Goal: Task Accomplishment & Management: Manage account settings

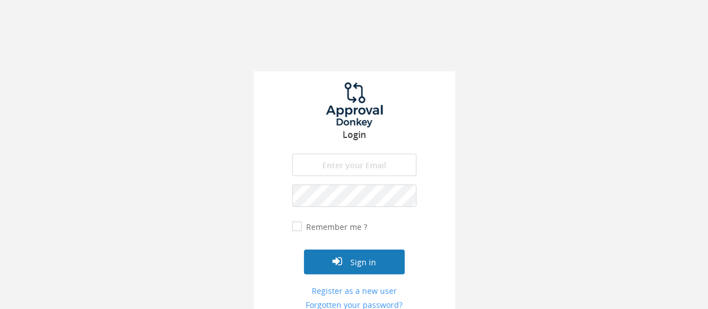
type input "[EMAIL_ADDRESS][DOMAIN_NAME]"
click at [344, 265] on button "Sign in" at bounding box center [354, 261] width 101 height 25
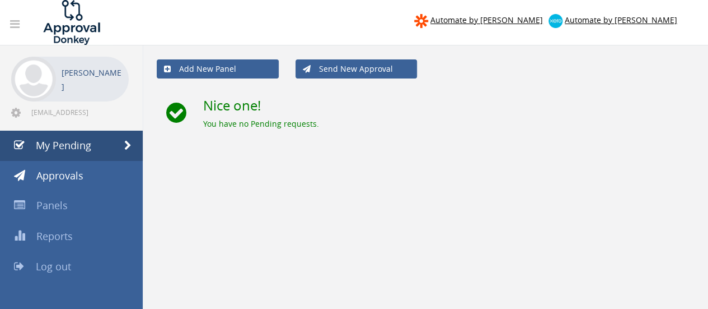
click at [18, 25] on icon at bounding box center [15, 23] width 10 height 11
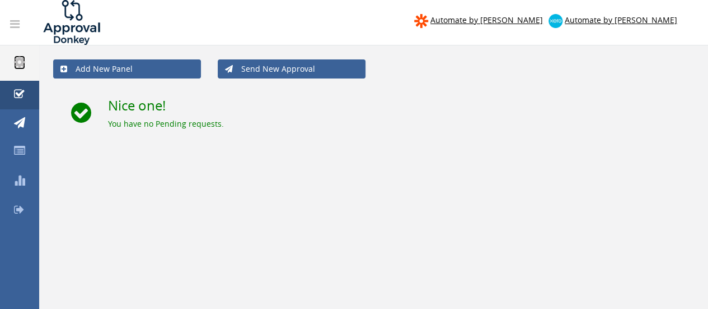
click at [16, 58] on icon at bounding box center [19, 61] width 11 height 13
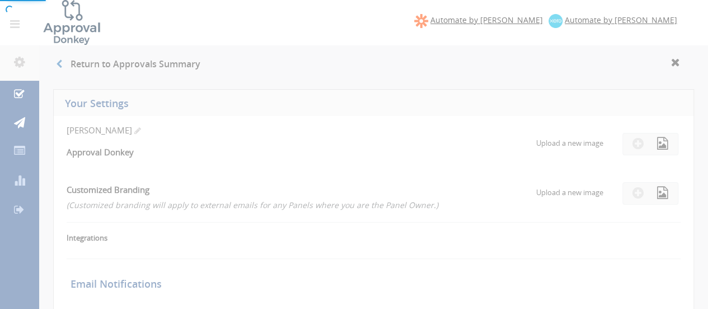
checkbox input "true"
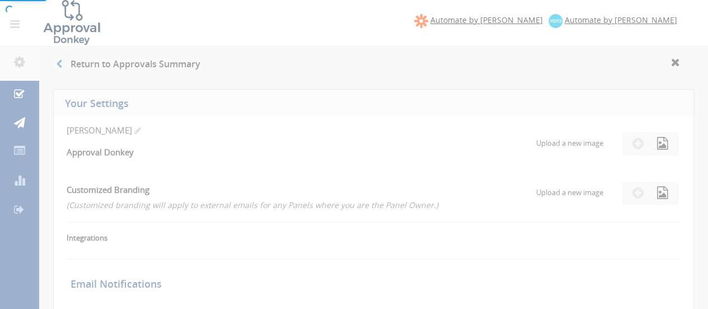
checkbox input "true"
select select "number:1"
checkbox input "true"
type input "[DATE]"
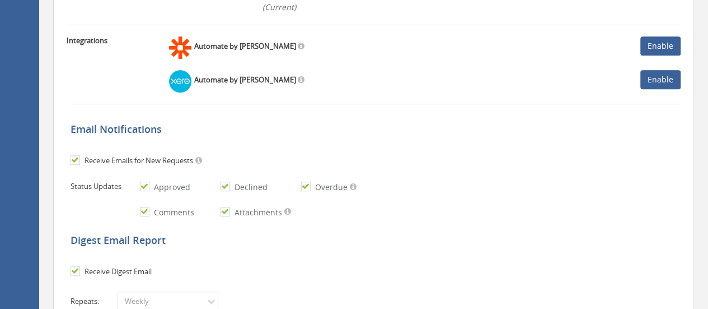
scroll to position [228, 0]
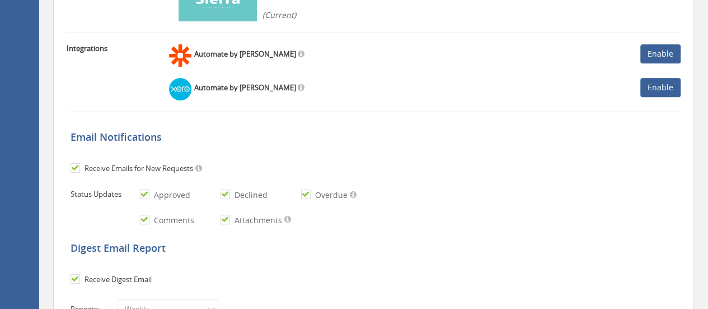
scroll to position [0, 0]
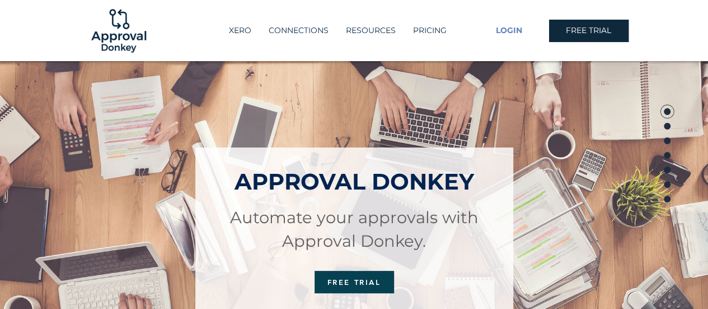
click at [507, 31] on span "LOGIN" at bounding box center [509, 30] width 26 height 11
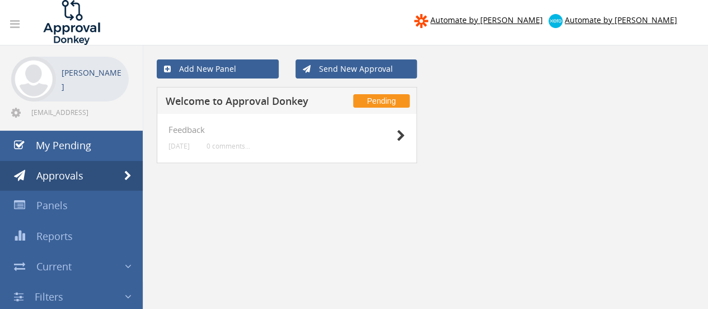
click at [360, 98] on span "Pending" at bounding box center [381, 100] width 57 height 13
click at [400, 137] on icon at bounding box center [401, 136] width 8 height 12
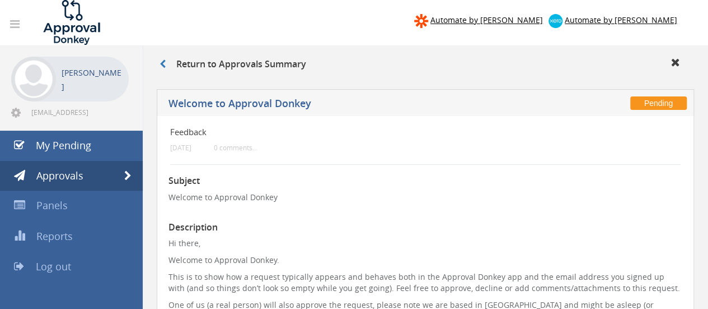
click at [50, 68] on img at bounding box center [33, 79] width 45 height 45
click at [76, 77] on p "[PERSON_NAME]" at bounding box center [93, 80] width 62 height 28
click at [50, 83] on img at bounding box center [33, 79] width 45 height 45
click at [36, 112] on span "[EMAIL_ADDRESS][DOMAIN_NAME]" at bounding box center [78, 112] width 95 height 9
click at [14, 114] on icon at bounding box center [16, 112] width 10 height 11
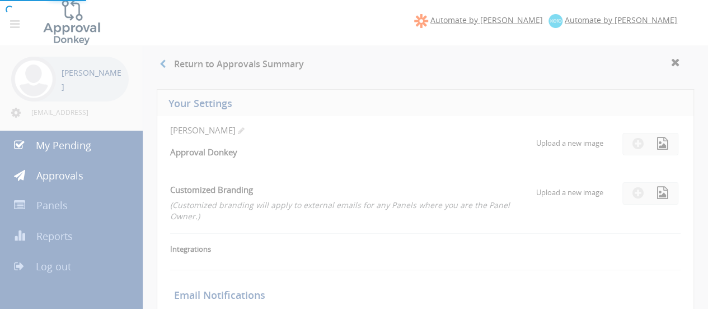
checkbox input "true"
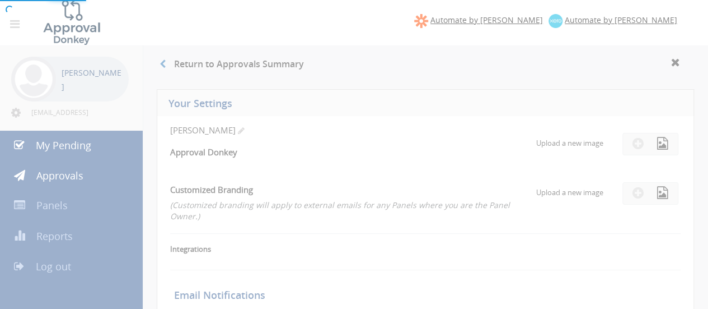
checkbox input "true"
select select "number:1"
checkbox input "true"
type input "[DATE]"
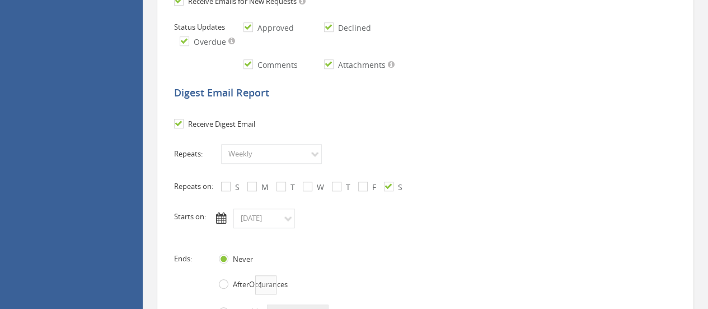
scroll to position [540, 0]
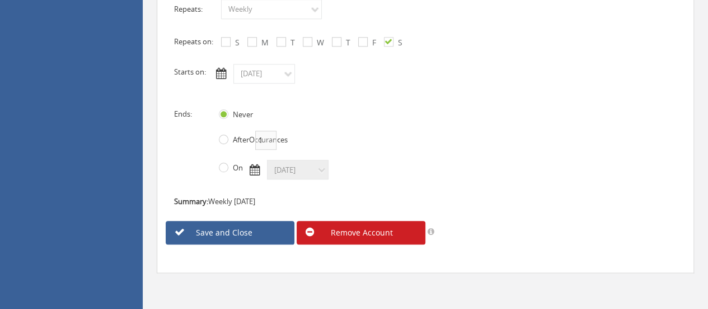
click at [335, 228] on link "Remove Account" at bounding box center [361, 233] width 129 height 24
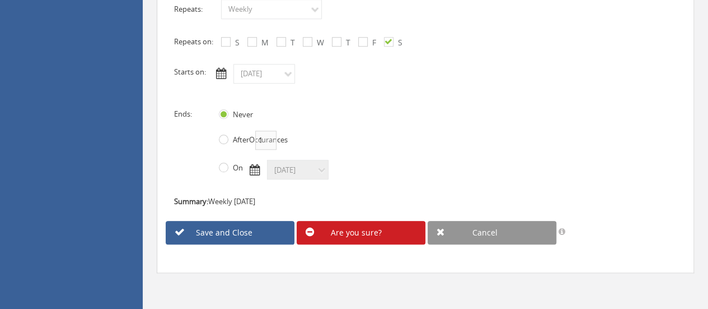
click at [360, 228] on link "Are you sure?" at bounding box center [361, 233] width 129 height 24
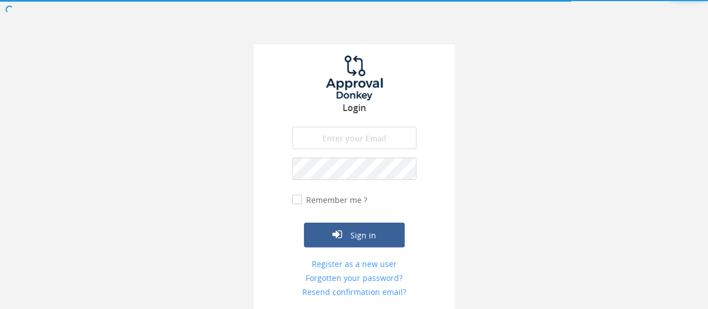
scroll to position [26, 0]
type input "[EMAIL_ADDRESS][DOMAIN_NAME]"
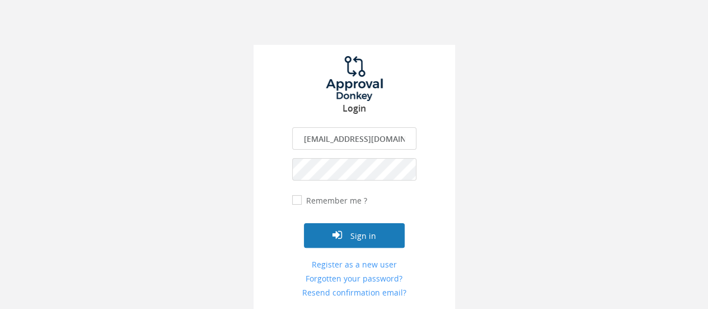
click at [360, 228] on button "Sign in" at bounding box center [354, 235] width 101 height 25
